Goal: Task Accomplishment & Management: Complete application form

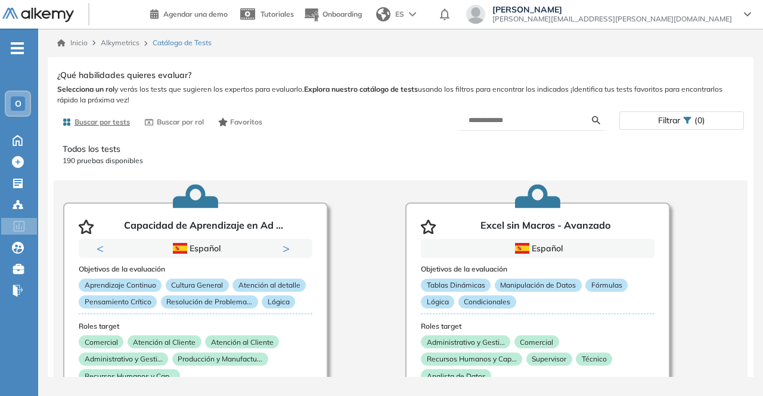
scroll to position [1, 0]
click at [526, 118] on input "text" at bounding box center [529, 120] width 123 height 11
type input "*"
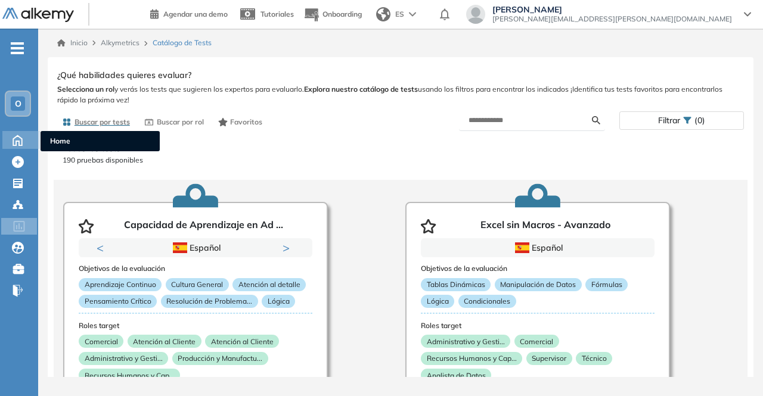
click at [23, 141] on icon at bounding box center [17, 139] width 21 height 14
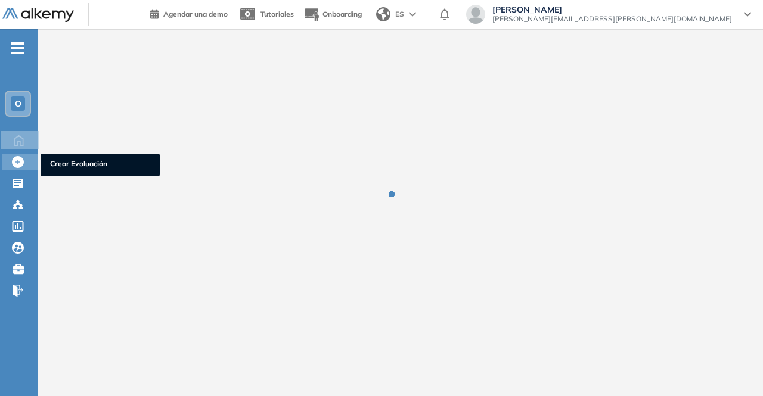
click at [15, 163] on icon at bounding box center [18, 162] width 12 height 12
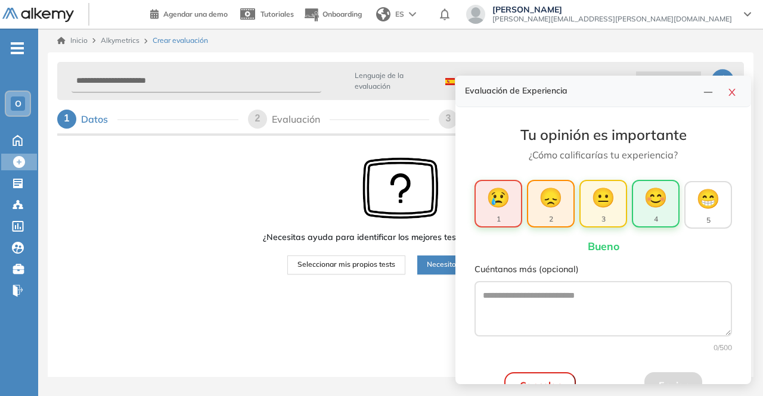
click at [664, 201] on span "😊" at bounding box center [656, 197] width 24 height 29
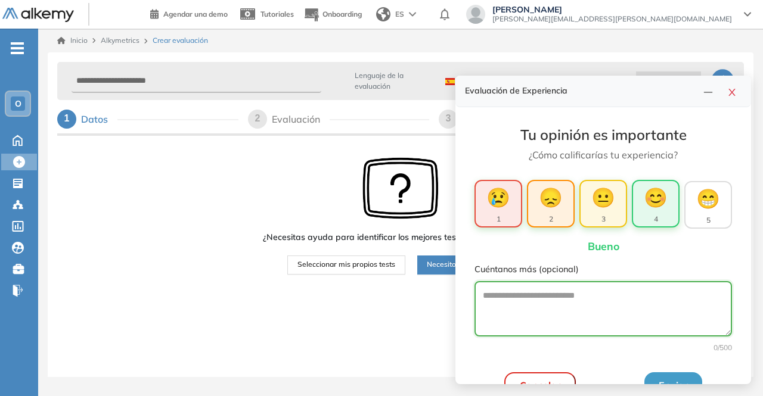
click at [568, 308] on textarea "Cuéntanos más (opcional)" at bounding box center [602, 308] width 257 height 55
type textarea "*"
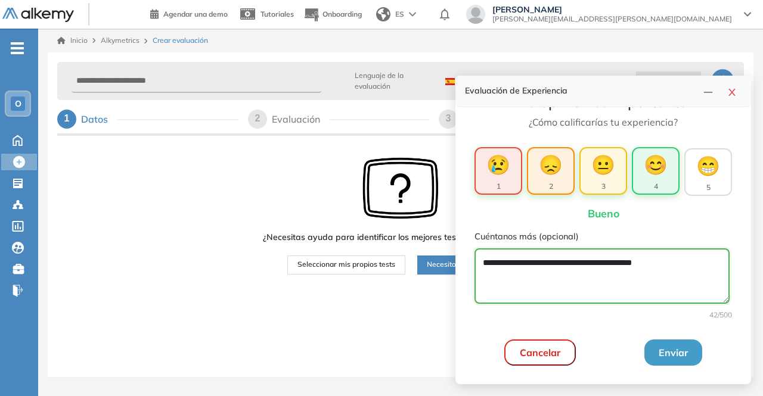
type textarea "**********"
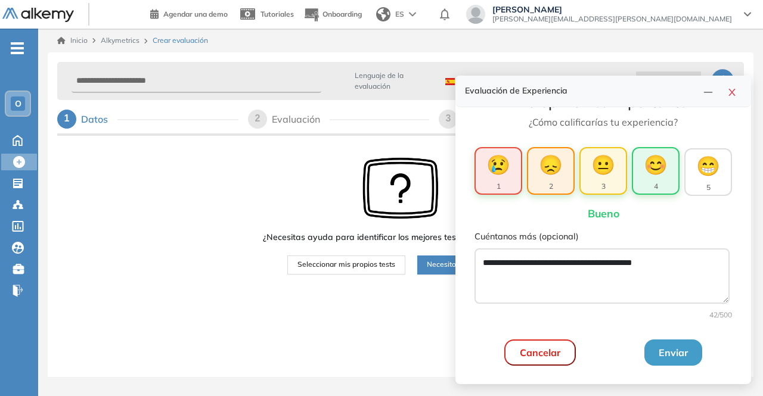
click at [653, 349] on button "Enviar" at bounding box center [673, 353] width 58 height 26
click at [672, 347] on button "Enviar" at bounding box center [673, 353] width 58 height 26
click at [730, 91] on icon "close" at bounding box center [731, 92] width 7 height 7
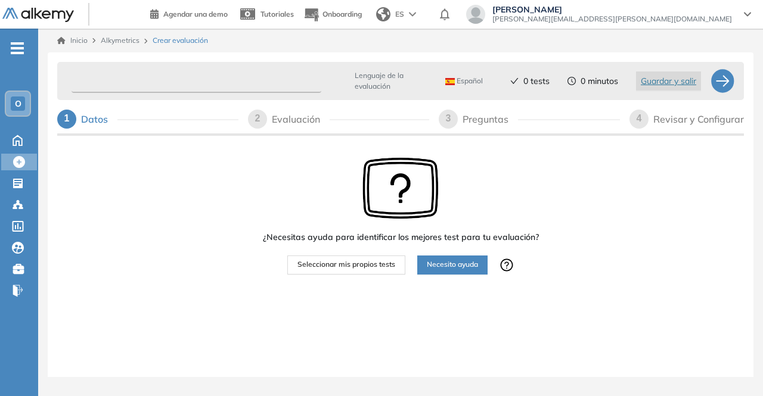
click at [251, 86] on input "text" at bounding box center [197, 81] width 250 height 23
type input "****"
click at [722, 83] on div at bounding box center [722, 81] width 24 height 24
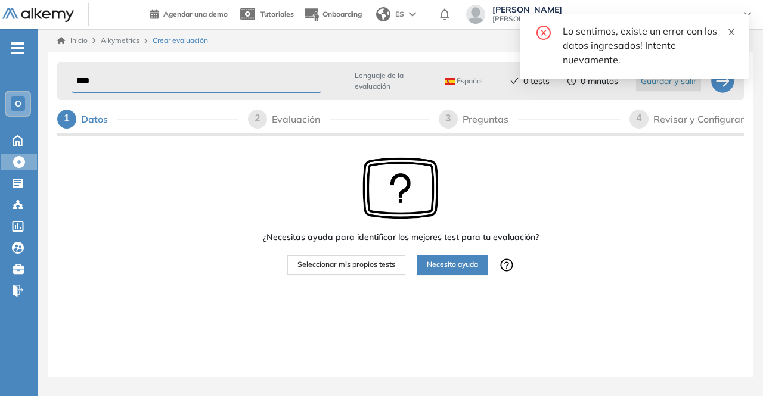
click at [731, 35] on icon "close" at bounding box center [731, 32] width 8 height 8
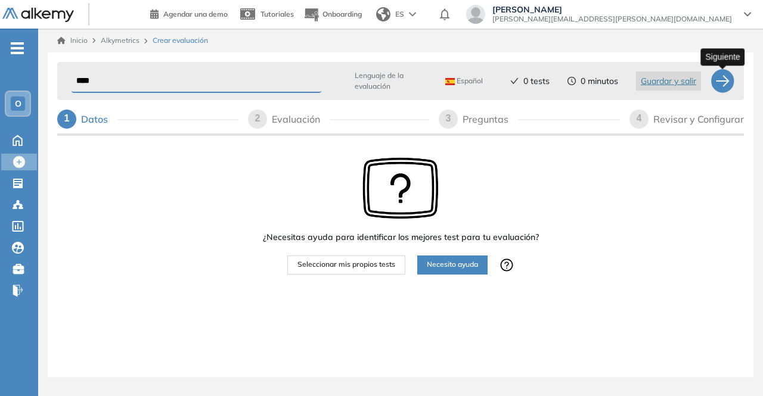
click at [725, 74] on div at bounding box center [722, 81] width 24 height 24
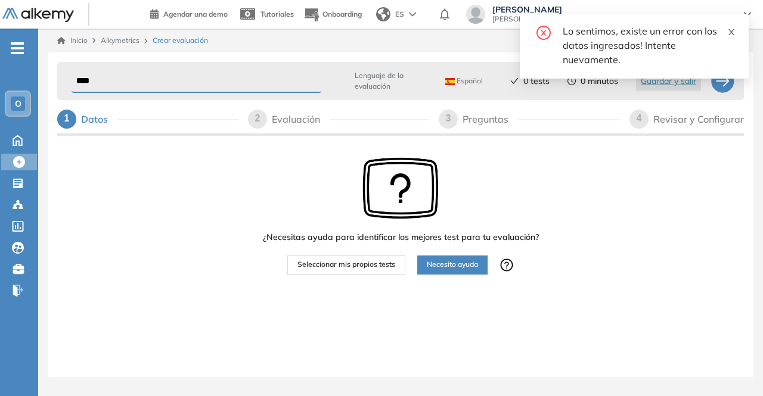
click at [730, 33] on icon "close" at bounding box center [731, 32] width 8 height 8
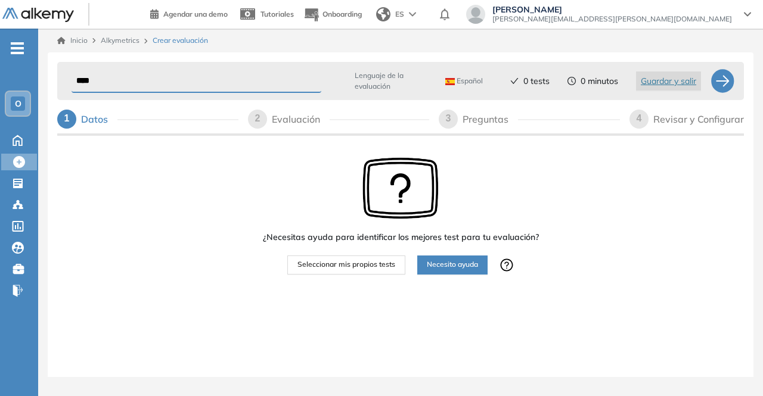
click at [752, 10] on div "[PERSON_NAME] Pérez [EMAIL_ADDRESS][PERSON_NAME][DOMAIN_NAME]" at bounding box center [609, 15] width 304 height 21
click at [744, 16] on icon at bounding box center [747, 14] width 7 height 5
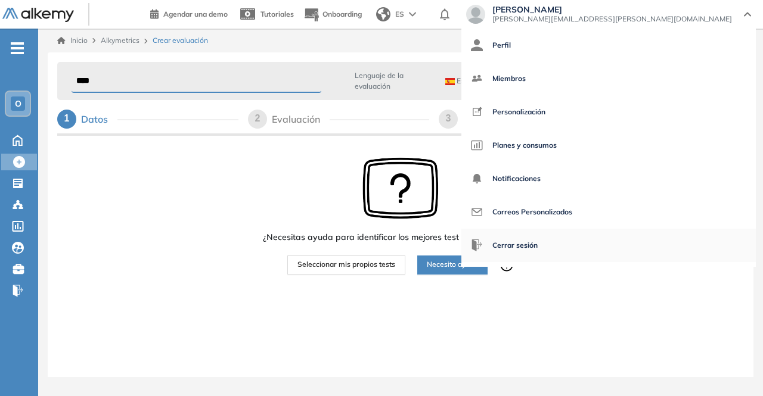
click at [538, 243] on span "Cerrar sesión" at bounding box center [514, 245] width 45 height 29
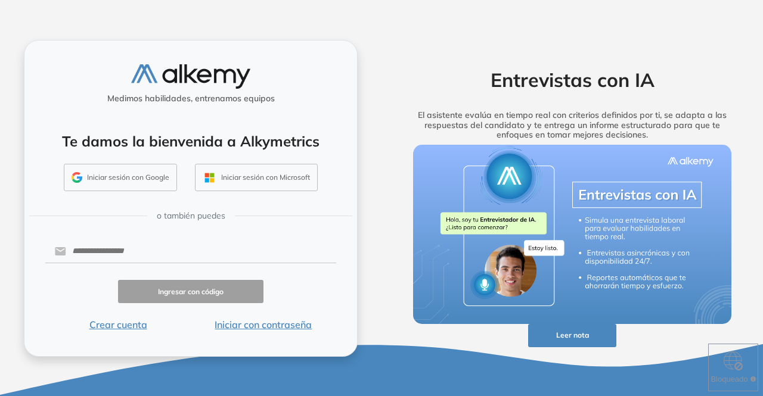
click at [135, 181] on button "Iniciar sesión con Google" at bounding box center [120, 177] width 113 height 27
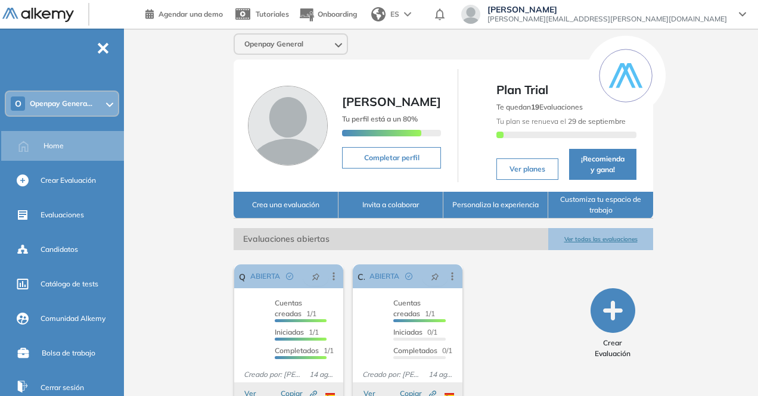
scroll to position [33, 0]
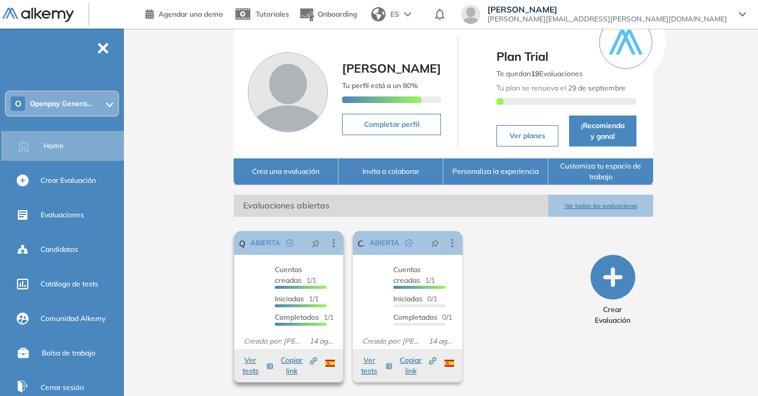
click at [275, 280] on span "Cuentas creadas 1/1" at bounding box center [296, 275] width 42 height 20
click at [275, 294] on span "Iniciadas" at bounding box center [289, 298] width 29 height 9
click at [240, 369] on button "Ver tests" at bounding box center [256, 365] width 33 height 21
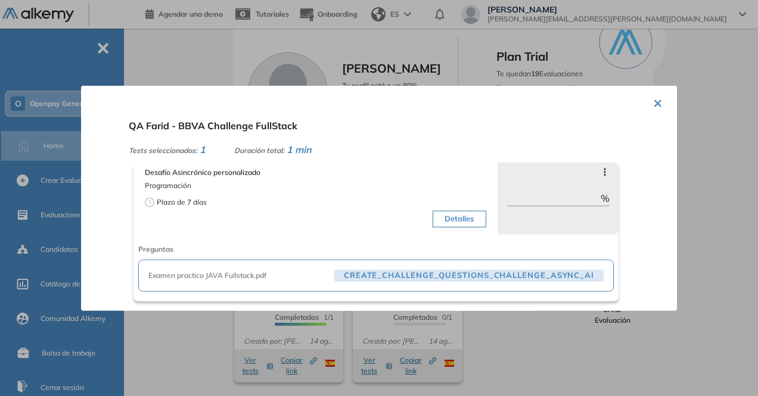
click at [383, 275] on span "CREATE_CHALLENGE_QUESTIONS_CHALLENGE_ASYNC_AI" at bounding box center [468, 275] width 269 height 13
click at [656, 105] on button "×" at bounding box center [658, 101] width 10 height 23
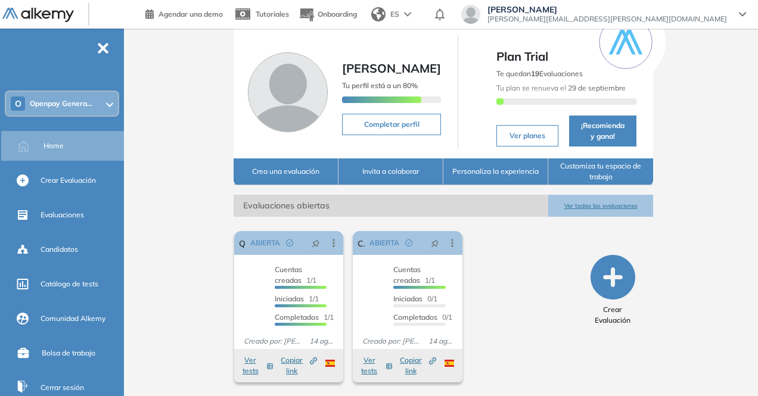
click at [635, 277] on icon "button" at bounding box center [613, 277] width 45 height 45
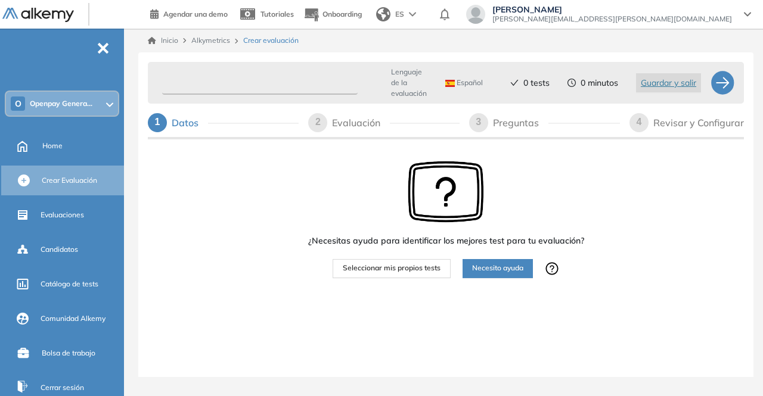
click at [331, 86] on input "text" at bounding box center [259, 83] width 195 height 23
type input "****"
click at [720, 86] on div at bounding box center [722, 83] width 24 height 24
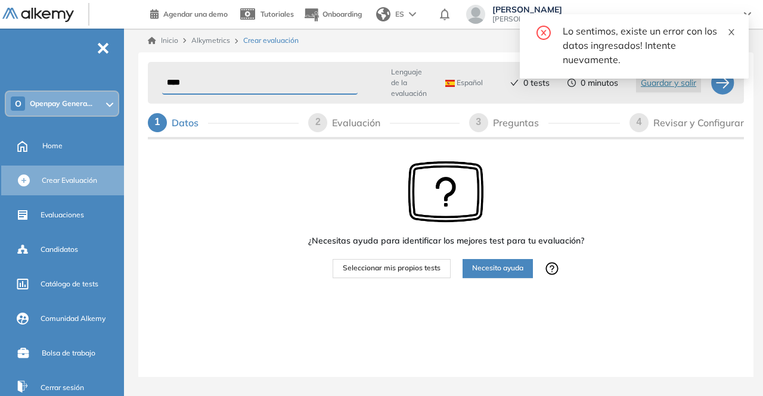
click at [730, 30] on icon "close" at bounding box center [731, 32] width 8 height 8
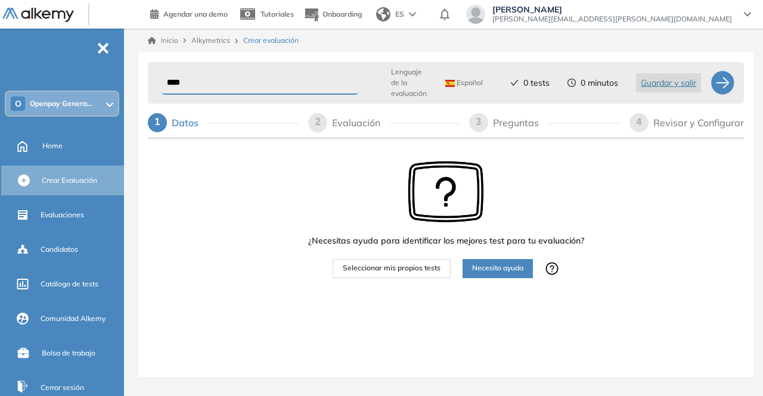
click at [421, 272] on span "Seleccionar mis propios tests" at bounding box center [392, 268] width 98 height 11
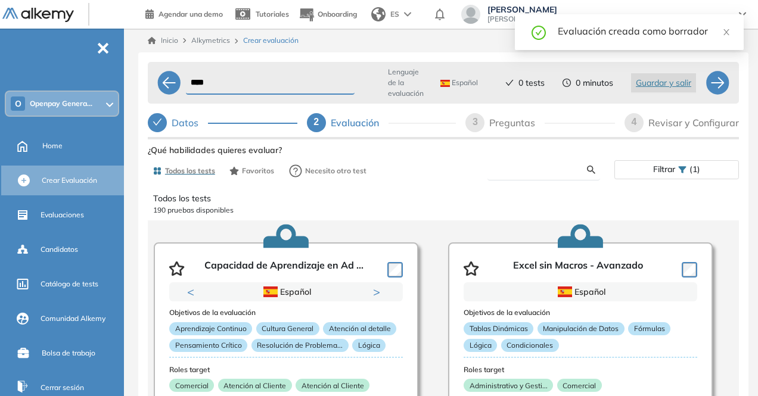
click at [524, 171] on input "text" at bounding box center [542, 170] width 90 height 11
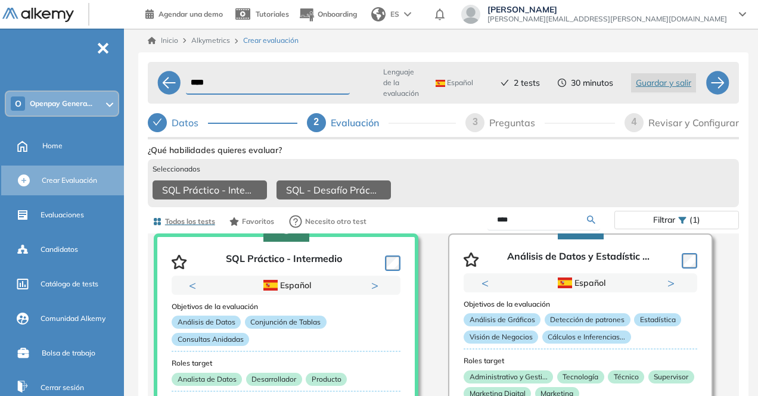
scroll to position [565, 0]
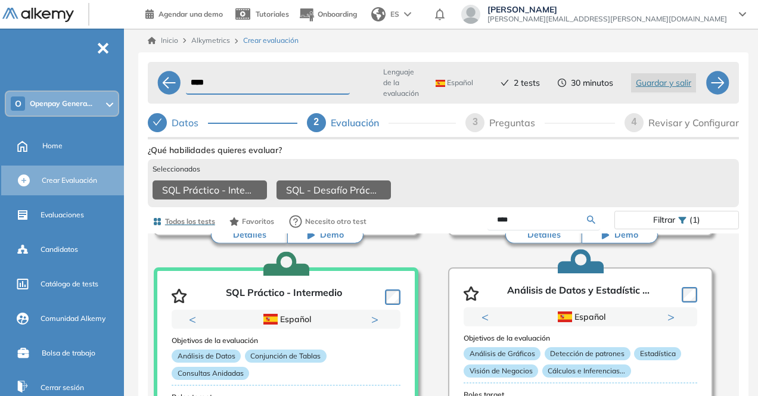
click at [520, 225] on input "****" at bounding box center [542, 220] width 90 height 11
type input "******"
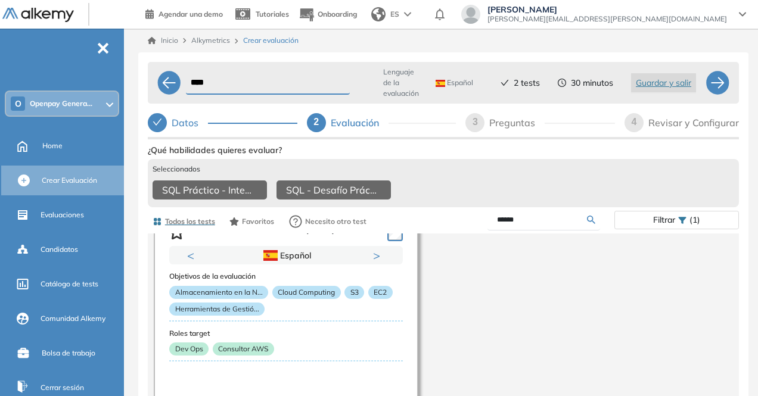
scroll to position [0, 0]
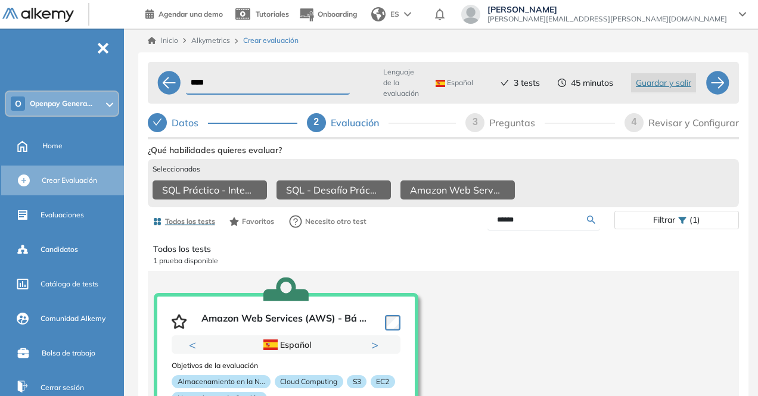
click at [722, 82] on div at bounding box center [718, 83] width 24 height 24
select select "*****"
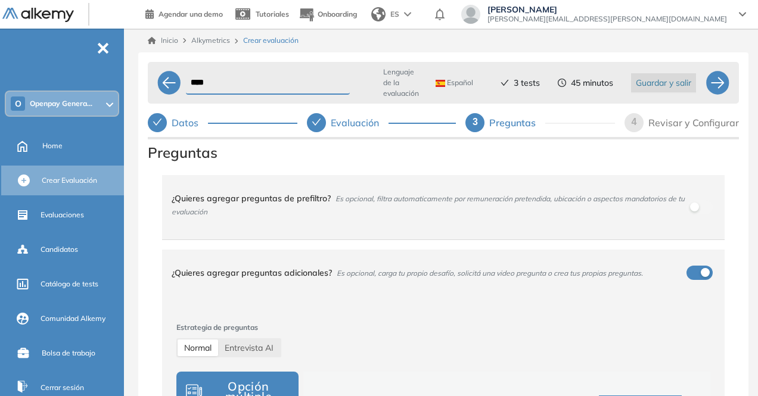
click at [680, 86] on span "Guardar y salir" at bounding box center [663, 82] width 55 height 13
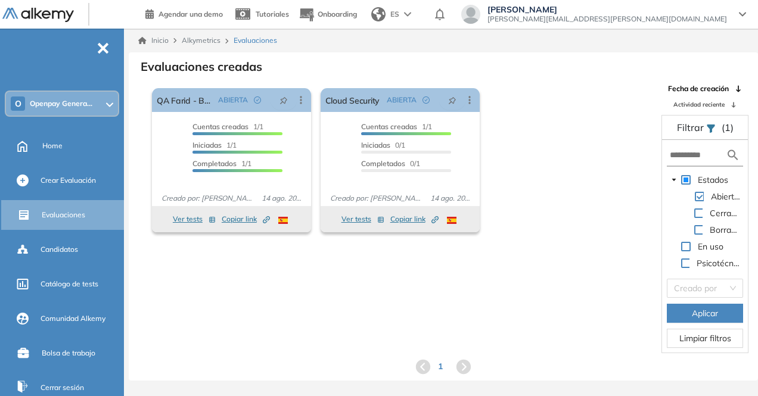
scroll to position [1, 0]
click at [60, 215] on span "Evaluaciones" at bounding box center [64, 215] width 44 height 11
click at [89, 207] on div "Evaluaciones" at bounding box center [82, 215] width 81 height 20
click at [83, 185] on span "Crear Evaluación" at bounding box center [68, 180] width 55 height 11
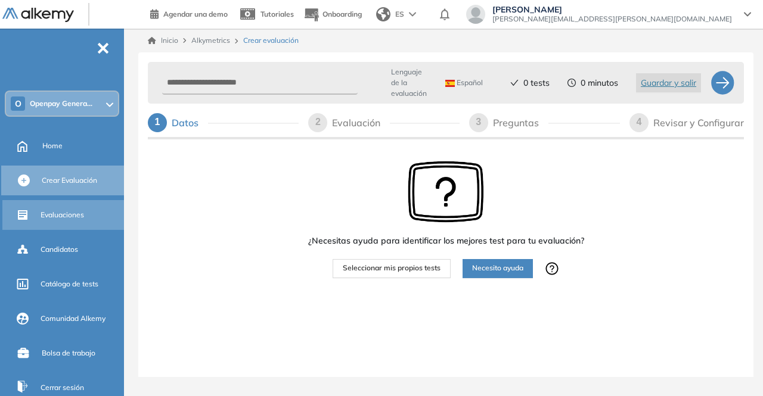
click at [74, 215] on span "Evaluaciones" at bounding box center [63, 215] width 44 height 11
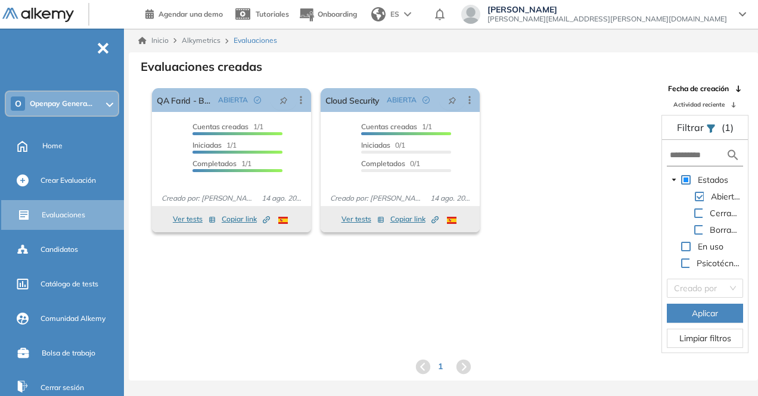
click at [684, 182] on span at bounding box center [686, 180] width 10 height 10
click at [693, 316] on span "Aplicar" at bounding box center [705, 313] width 26 height 13
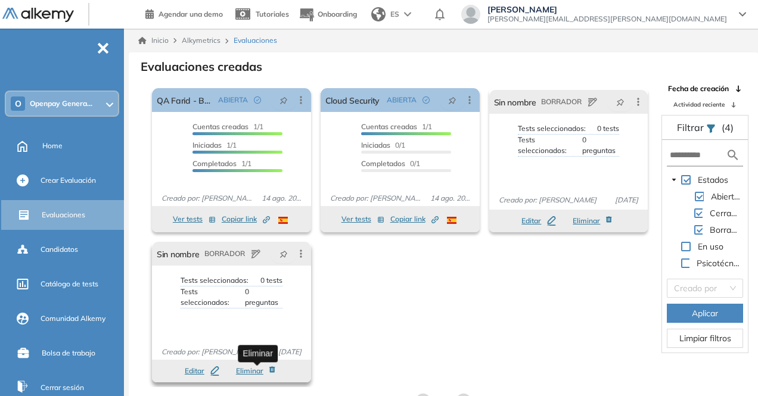
click at [270, 368] on icon "button" at bounding box center [271, 370] width 5 height 6
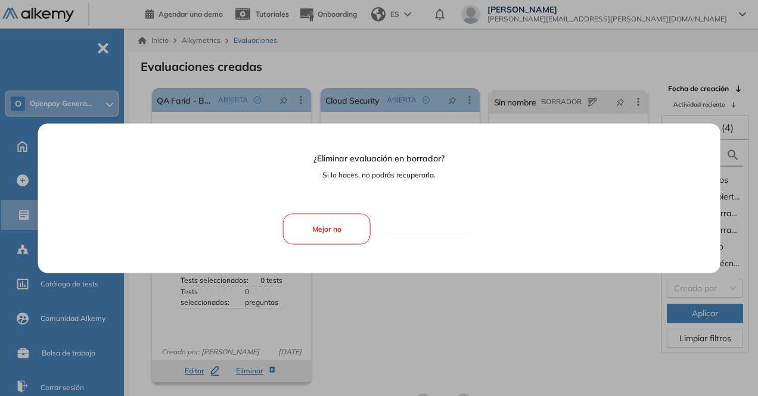
click at [433, 225] on span "Si, eliminar" at bounding box center [428, 229] width 38 height 11
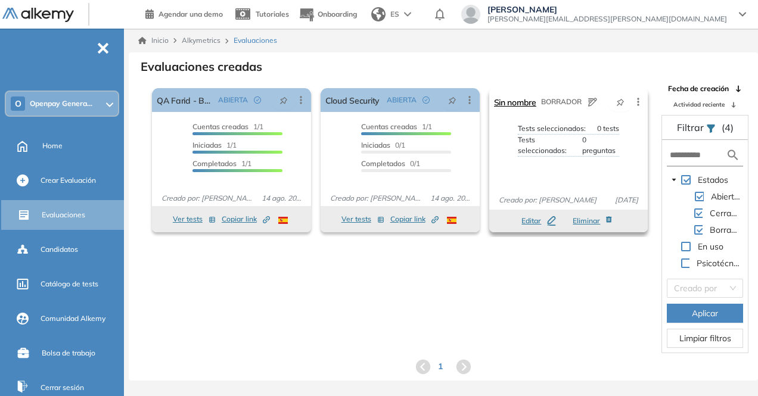
click at [594, 104] on icon at bounding box center [593, 102] width 10 height 10
click at [638, 103] on icon at bounding box center [638, 102] width 12 height 12
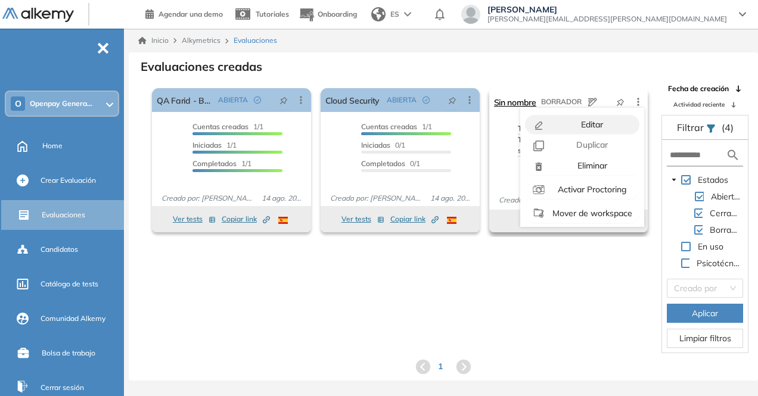
click at [596, 122] on span "Editar" at bounding box center [591, 124] width 24 height 11
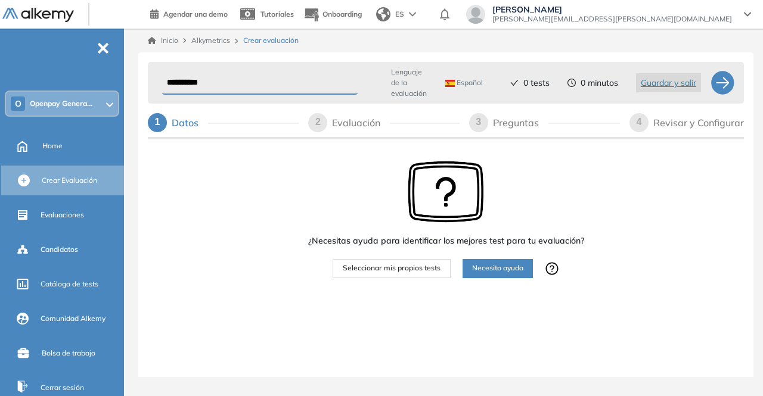
click at [304, 96] on div "**********" at bounding box center [433, 83] width 553 height 32
click at [296, 88] on input "**********" at bounding box center [259, 83] width 195 height 23
type input "*"
type input "****"
click at [390, 268] on span "Seleccionar mis propios tests" at bounding box center [392, 268] width 98 height 11
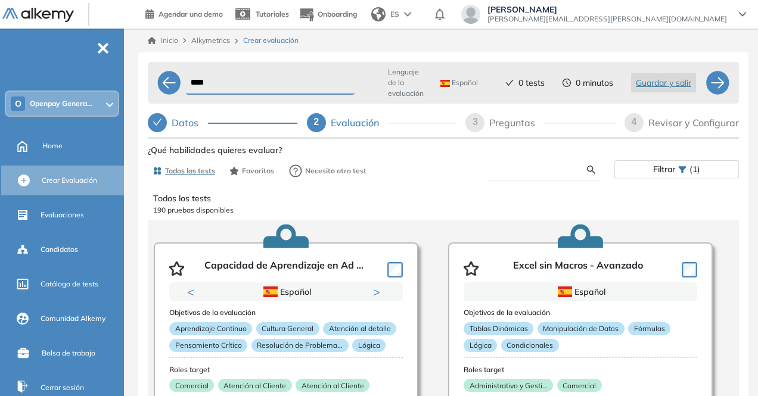
click at [534, 166] on input "text" at bounding box center [542, 170] width 90 height 11
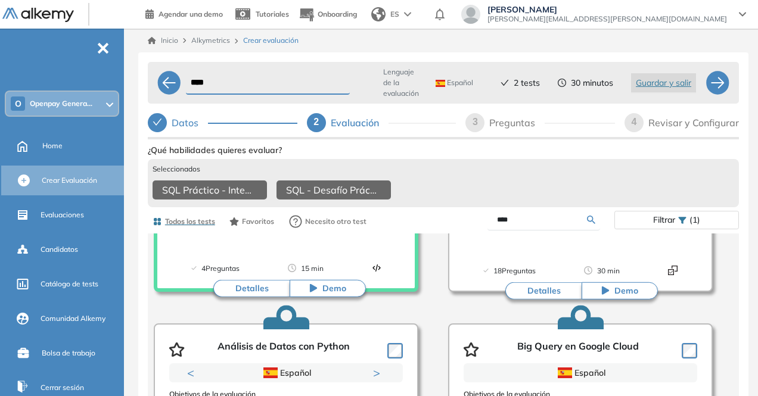
scroll to position [544, 0]
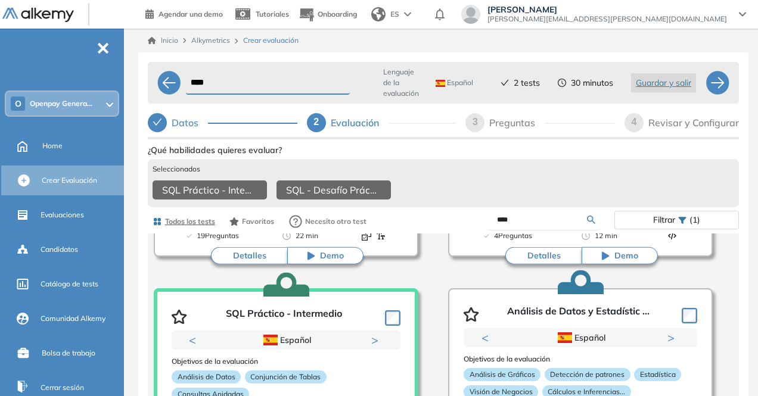
click at [519, 224] on input "****" at bounding box center [542, 220] width 90 height 11
type input "******"
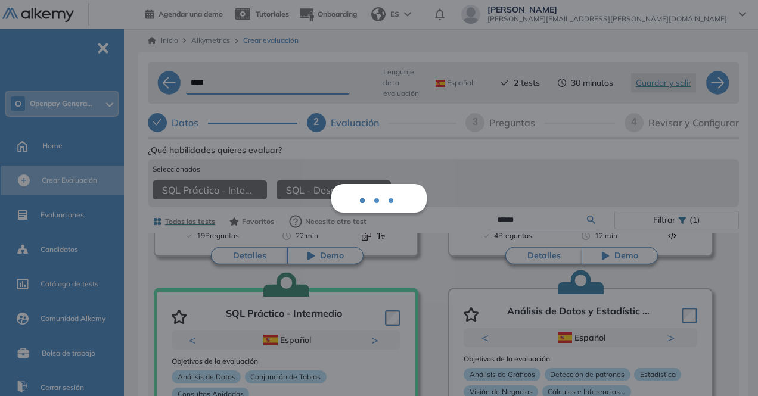
scroll to position [87, 0]
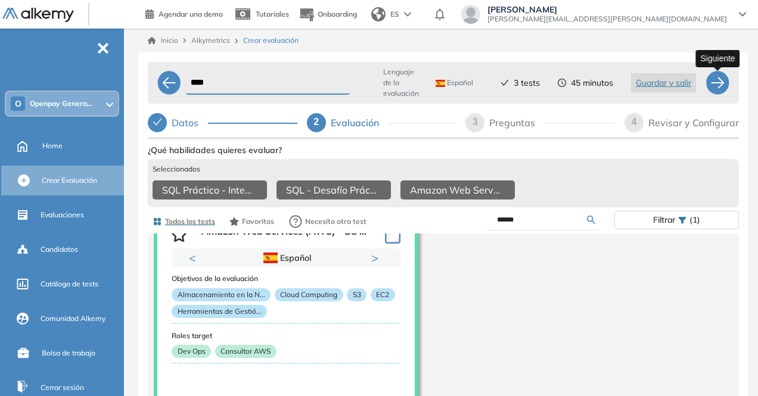
click at [716, 84] on div at bounding box center [718, 83] width 24 height 24
select select "*****"
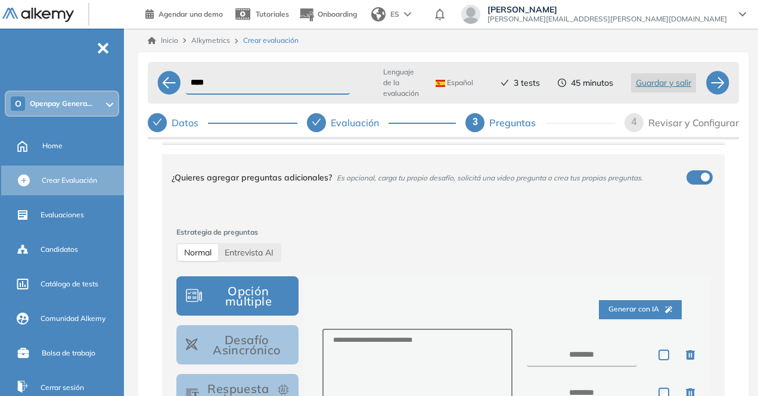
scroll to position [93, 0]
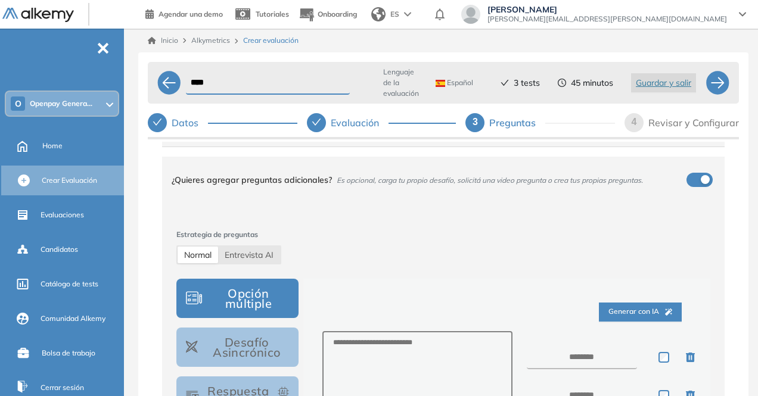
click at [264, 246] on div "Normal Entrevista AI" at bounding box center [228, 255] width 105 height 19
click at [262, 253] on span "Entrevista AI" at bounding box center [249, 255] width 49 height 11
select select "***"
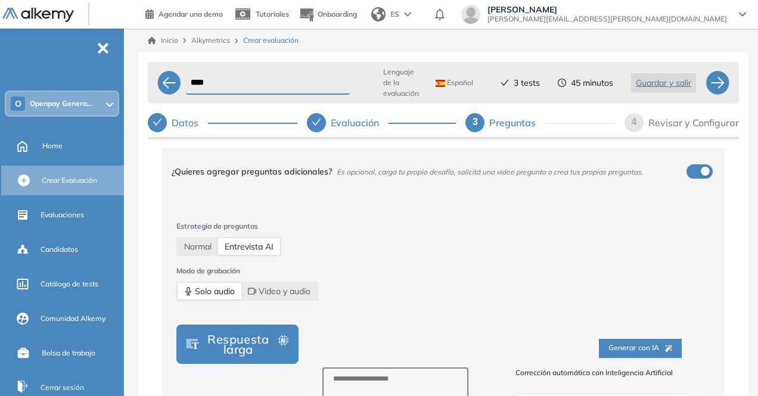
scroll to position [64, 0]
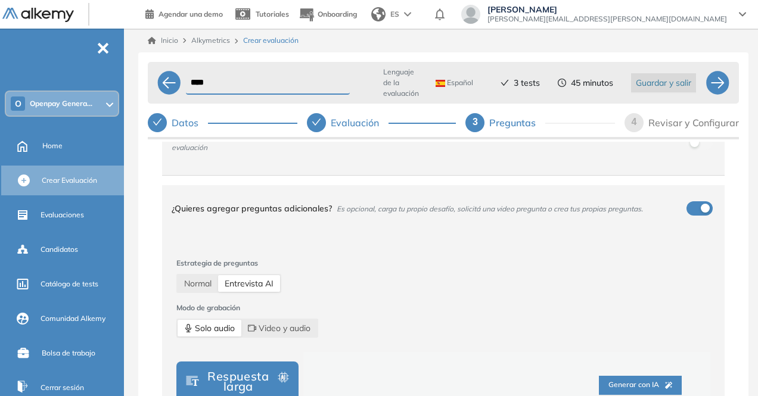
click at [666, 85] on span "Guardar y salir" at bounding box center [663, 82] width 55 height 13
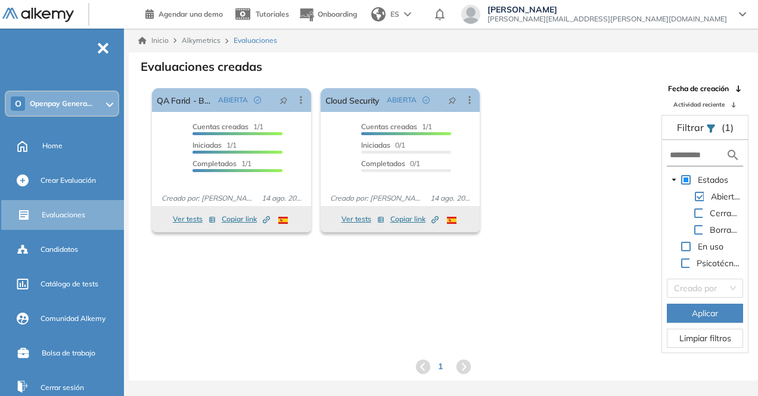
click at [86, 111] on div "O Openpay Genera..." at bounding box center [62, 104] width 112 height 24
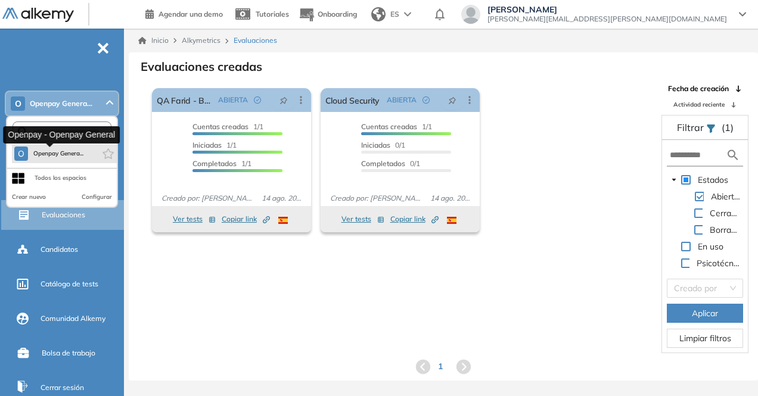
click at [70, 150] on span "Openpay Genera..." at bounding box center [58, 154] width 51 height 10
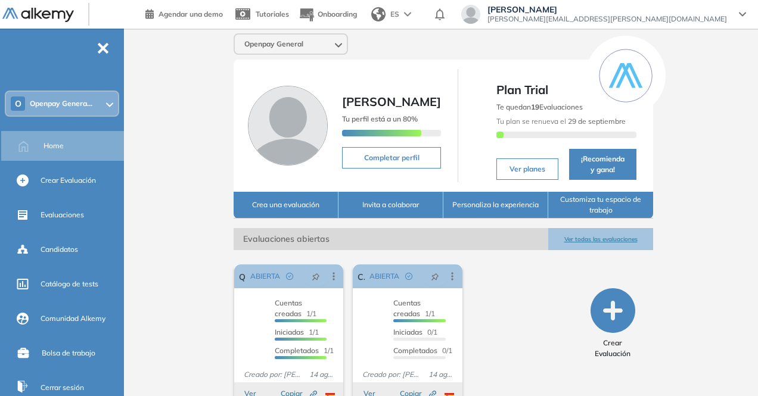
click at [516, 293] on div "El proctoring será activado ¡Importante!: Los usuarios que ya realizaron la eva…" at bounding box center [407, 340] width 356 height 161
click at [373, 213] on button "Invita a colaborar" at bounding box center [391, 205] width 105 height 27
